Goal: Task Accomplishment & Management: Use online tool/utility

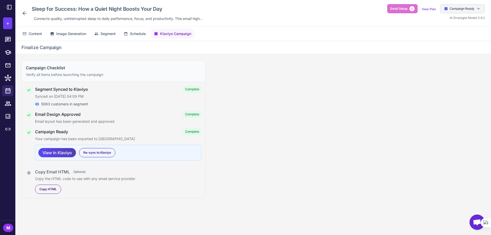
click at [471, 8] on span "Campaign Ready" at bounding box center [462, 8] width 25 height 5
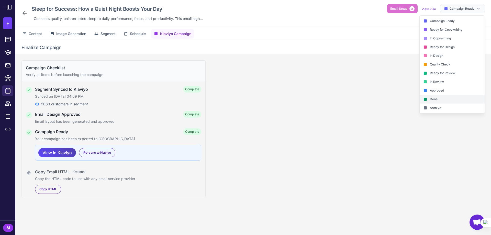
click at [452, 100] on div "Done" at bounding box center [452, 99] width 65 height 9
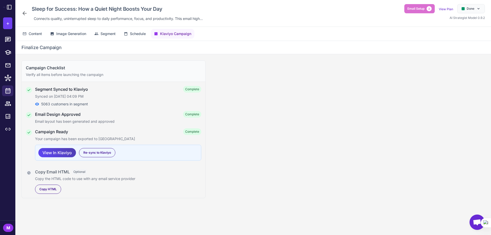
click at [27, 13] on icon at bounding box center [24, 13] width 6 height 6
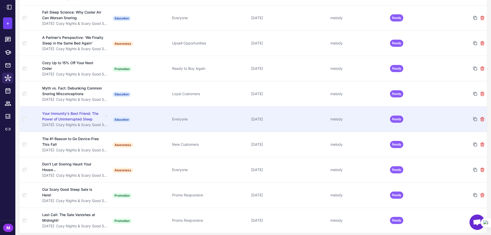
scroll to position [877, 0]
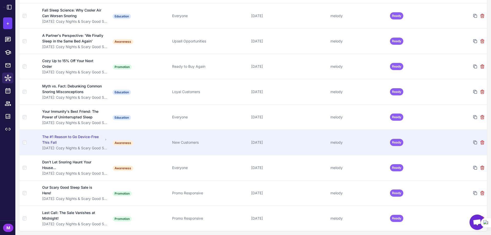
click at [85, 141] on div "The #1 Reason to Go Device-Free This Fall" at bounding box center [72, 139] width 61 height 11
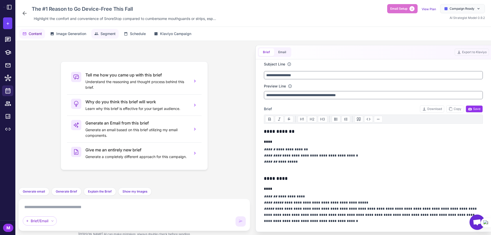
click at [105, 34] on span "Segment" at bounding box center [108, 34] width 15 height 6
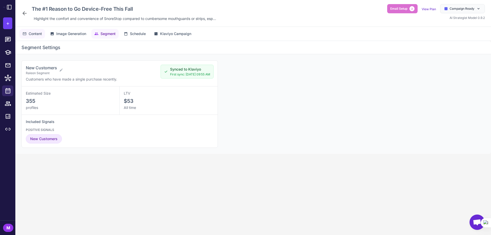
click at [37, 32] on span "Content" at bounding box center [35, 34] width 13 height 6
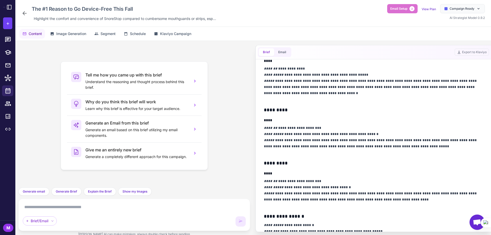
scroll to position [179, 0]
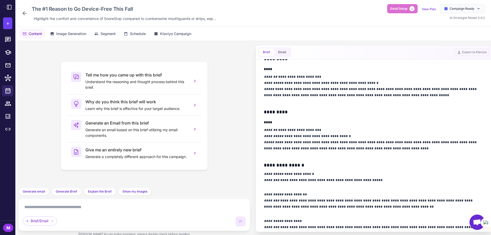
click at [23, 12] on icon at bounding box center [24, 13] width 6 height 6
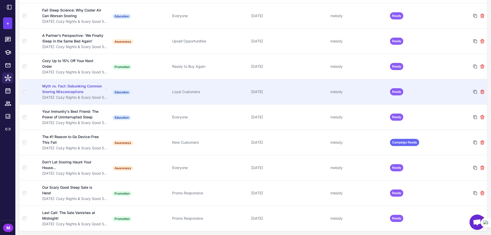
scroll to position [852, 0]
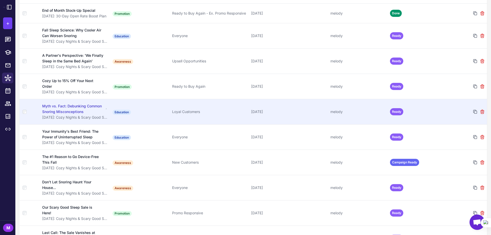
click at [85, 115] on div "Myth vs. Fact: Debunking Common Snoring Misconceptions" at bounding box center [73, 108] width 62 height 11
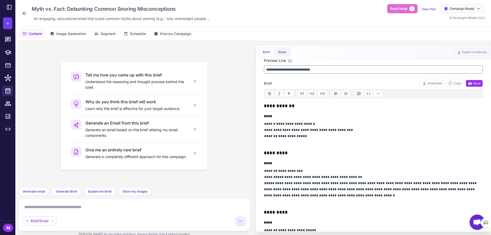
scroll to position [77, 0]
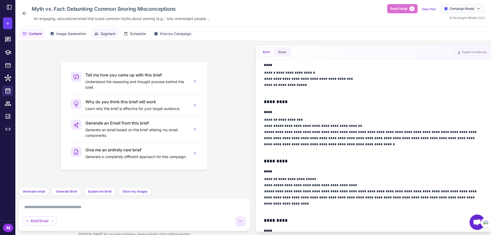
click at [104, 34] on span "Segment" at bounding box center [108, 34] width 15 height 6
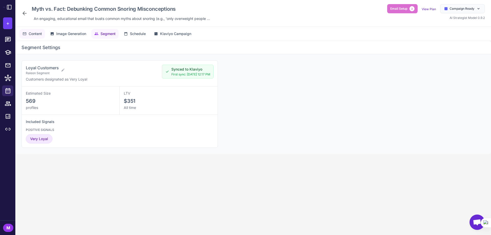
click at [32, 35] on span "Content" at bounding box center [35, 34] width 13 height 6
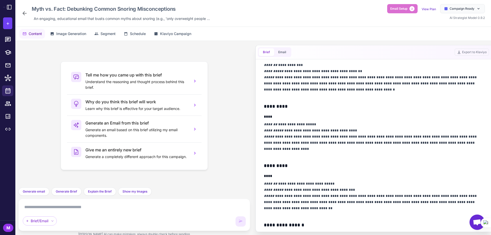
scroll to position [0, 0]
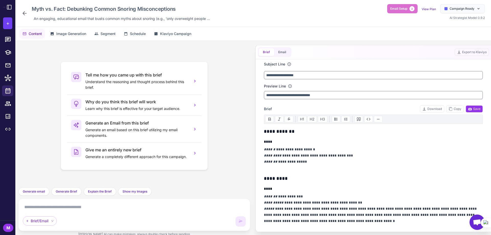
click at [24, 14] on icon at bounding box center [25, 13] width 4 height 4
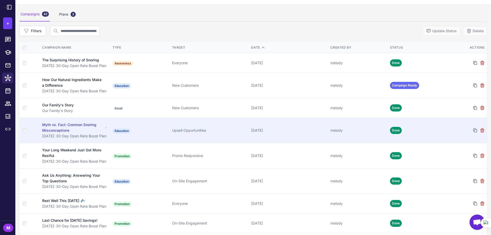
scroll to position [51, 0]
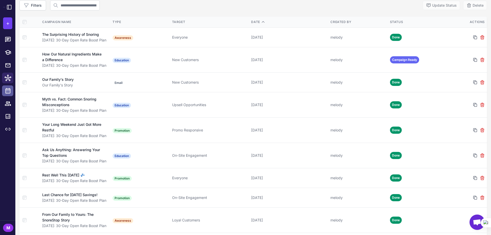
click at [9, 93] on icon at bounding box center [8, 90] width 7 height 7
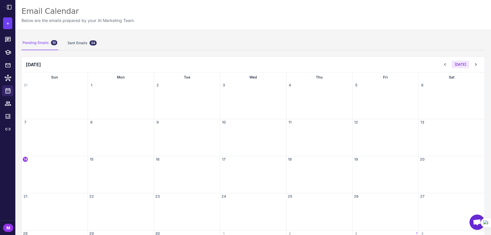
scroll to position [39, 0]
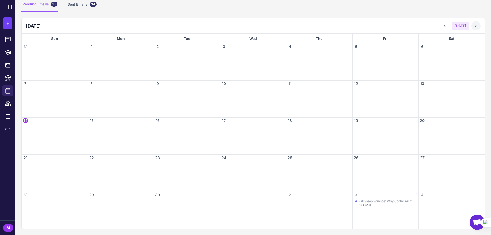
click at [474, 24] on icon at bounding box center [475, 25] width 5 height 5
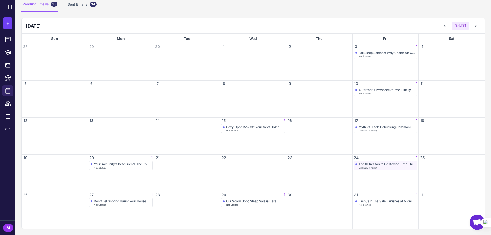
click at [360, 166] on div "The #1 Reason to Go Device-Free This Fall Campaign Ready" at bounding box center [386, 165] width 60 height 7
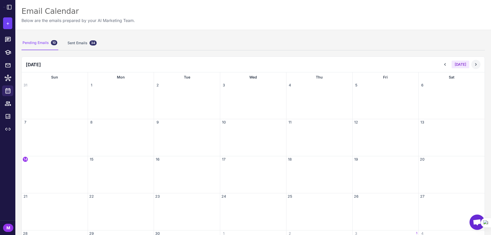
click at [473, 64] on icon at bounding box center [475, 64] width 5 height 5
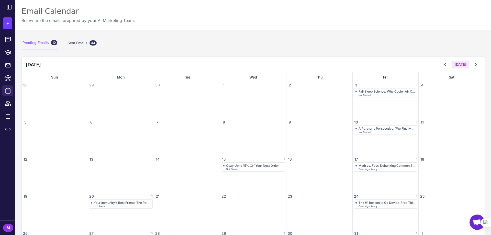
scroll to position [39, 0]
